Goal: Information Seeking & Learning: Check status

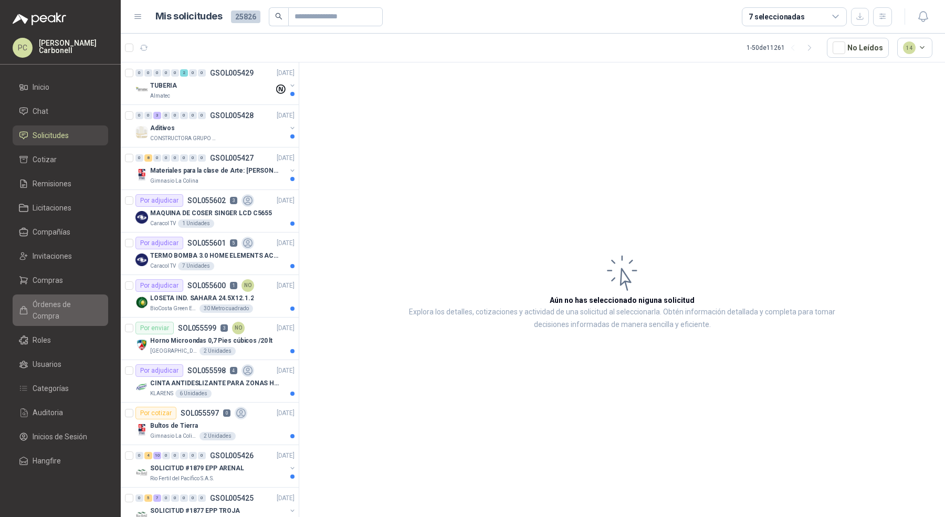
click at [61, 304] on span "Órdenes de Compra" at bounding box center [66, 310] width 66 height 23
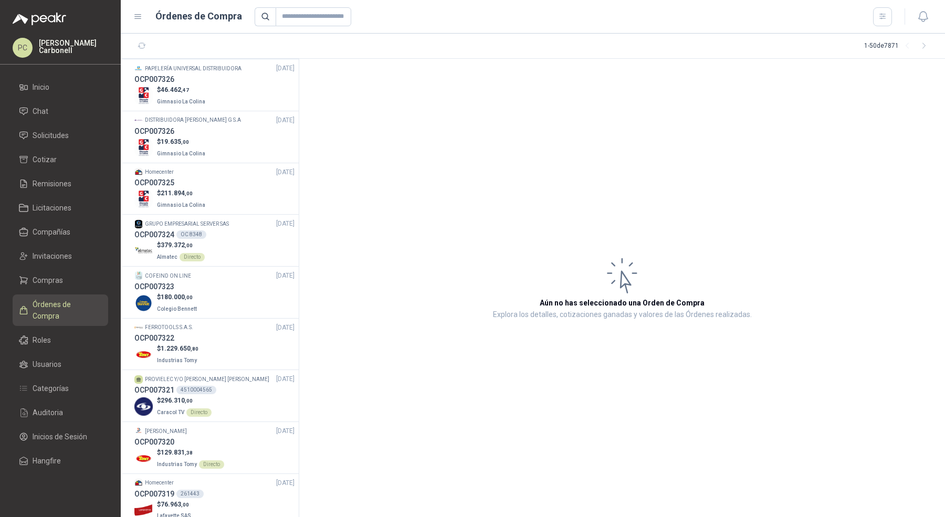
scroll to position [482, 0]
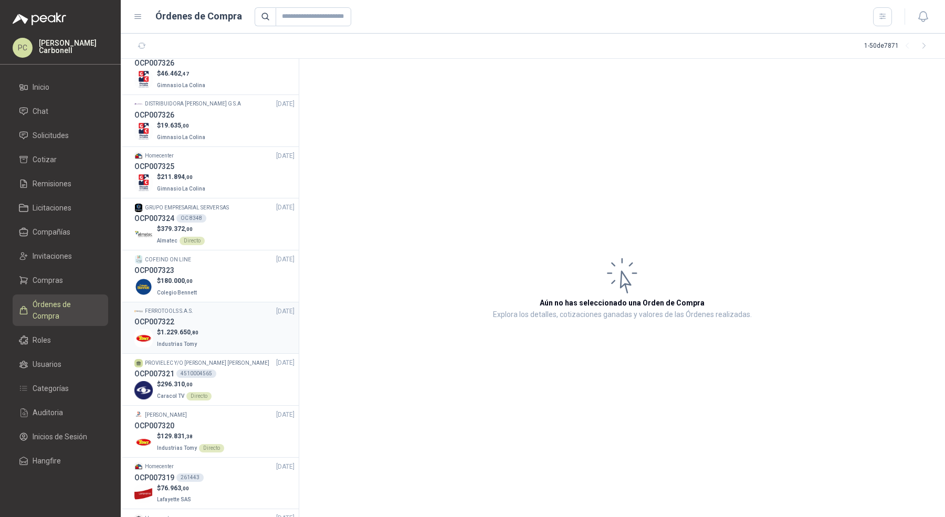
click at [226, 324] on div "OCP007322" at bounding box center [214, 322] width 160 height 12
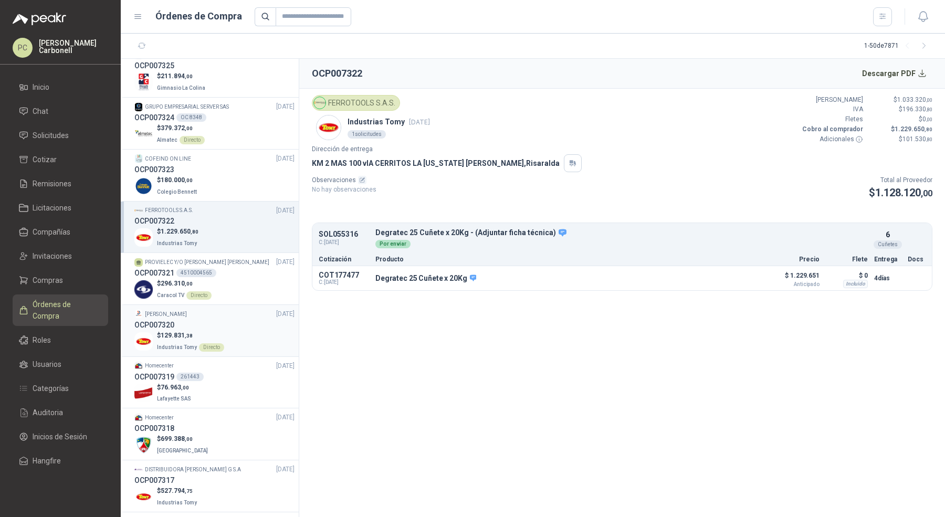
scroll to position [519, 0]
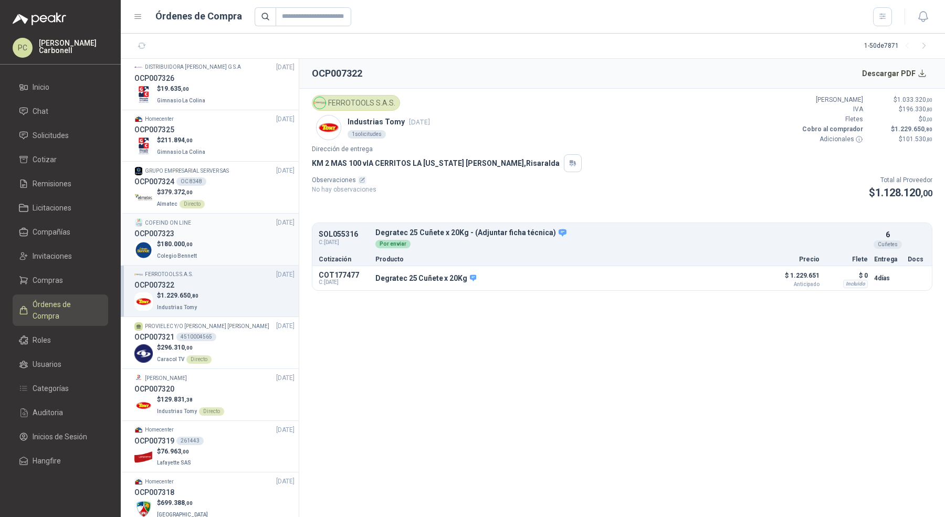
click at [239, 232] on div "OCP007323" at bounding box center [214, 234] width 160 height 12
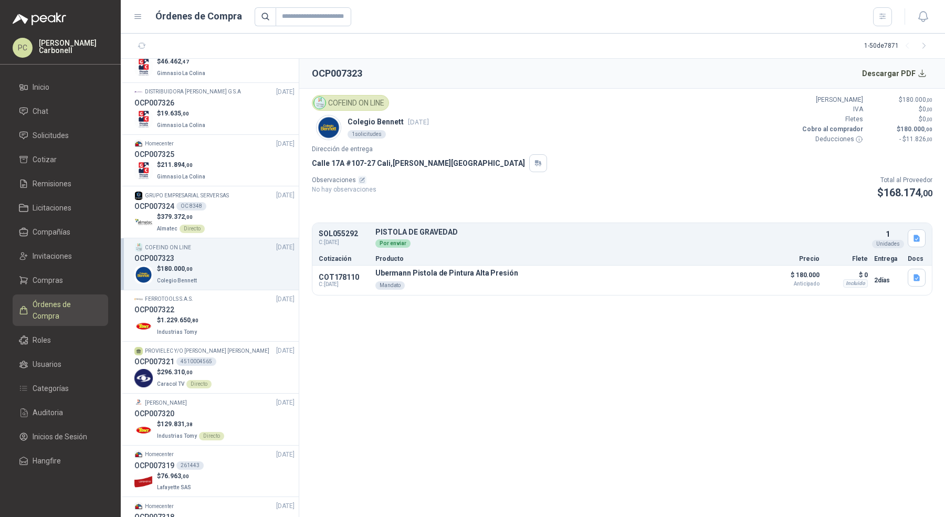
scroll to position [494, 0]
click at [241, 165] on div "$ 211.894 ,00 Gimnasio La Colina" at bounding box center [214, 172] width 160 height 22
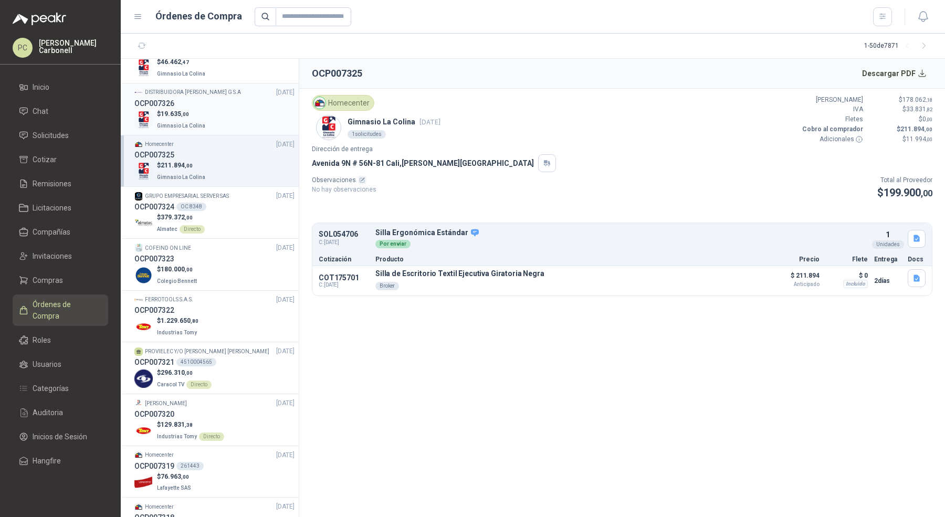
click at [241, 114] on div "$ 19.635 ,00 Gimnasio La Colina" at bounding box center [214, 120] width 160 height 22
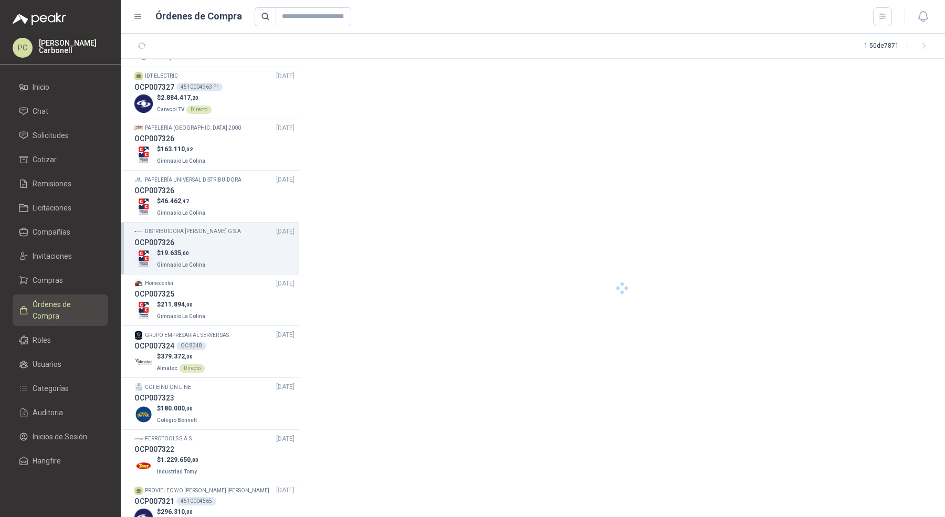
scroll to position [347, 0]
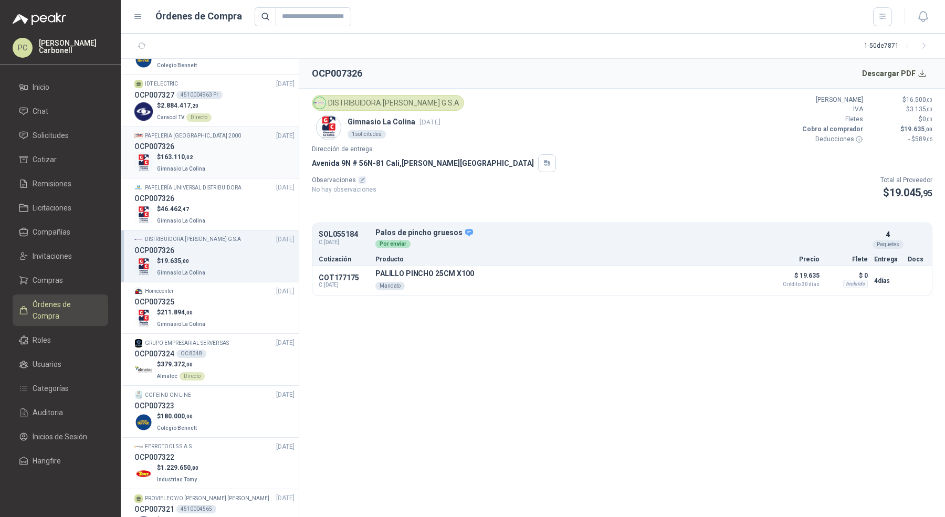
click at [241, 157] on div "$ 163.110 ,02 Gimnasio La Colina" at bounding box center [214, 163] width 160 height 22
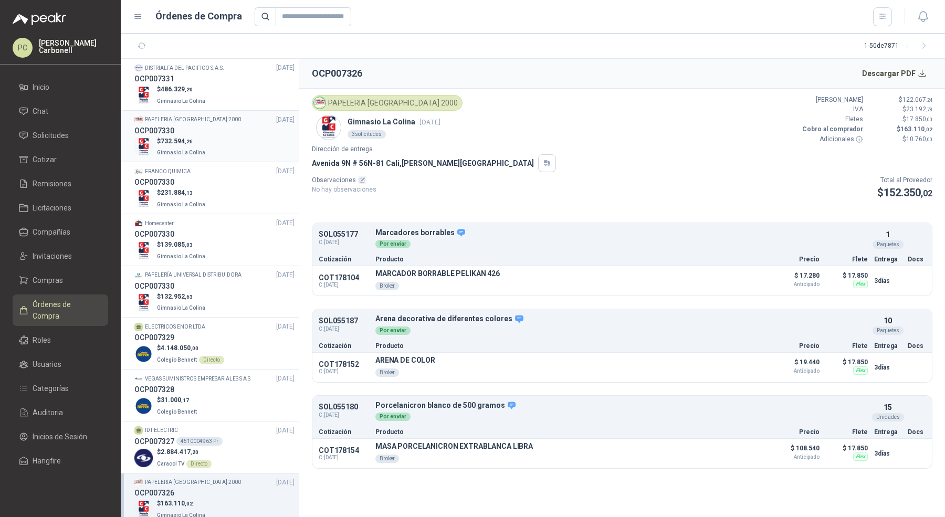
click at [228, 135] on div "OCP007330" at bounding box center [214, 131] width 160 height 12
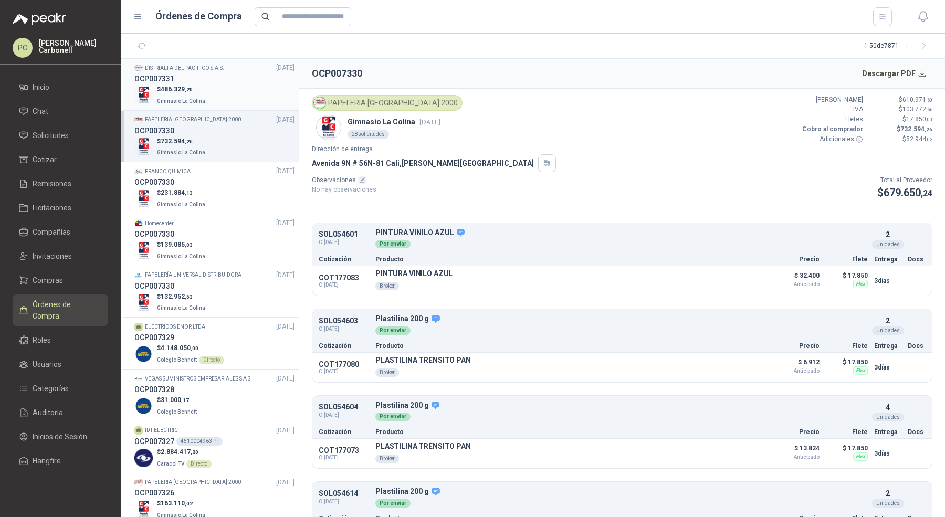
click at [232, 86] on div "$ 486.329 ,20 Gimnasio La Colina" at bounding box center [214, 96] width 160 height 22
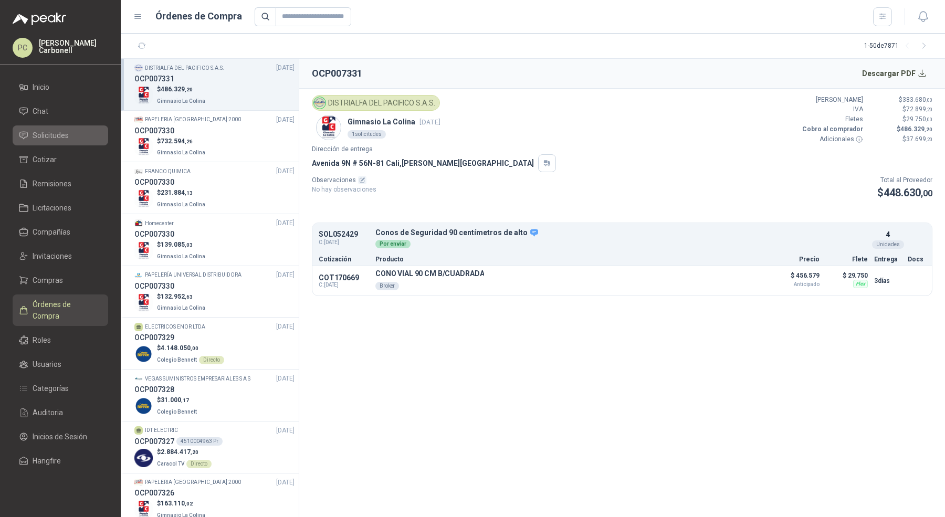
click at [66, 134] on span "Solicitudes" at bounding box center [51, 136] width 36 height 12
